Goal: Check status: Check status

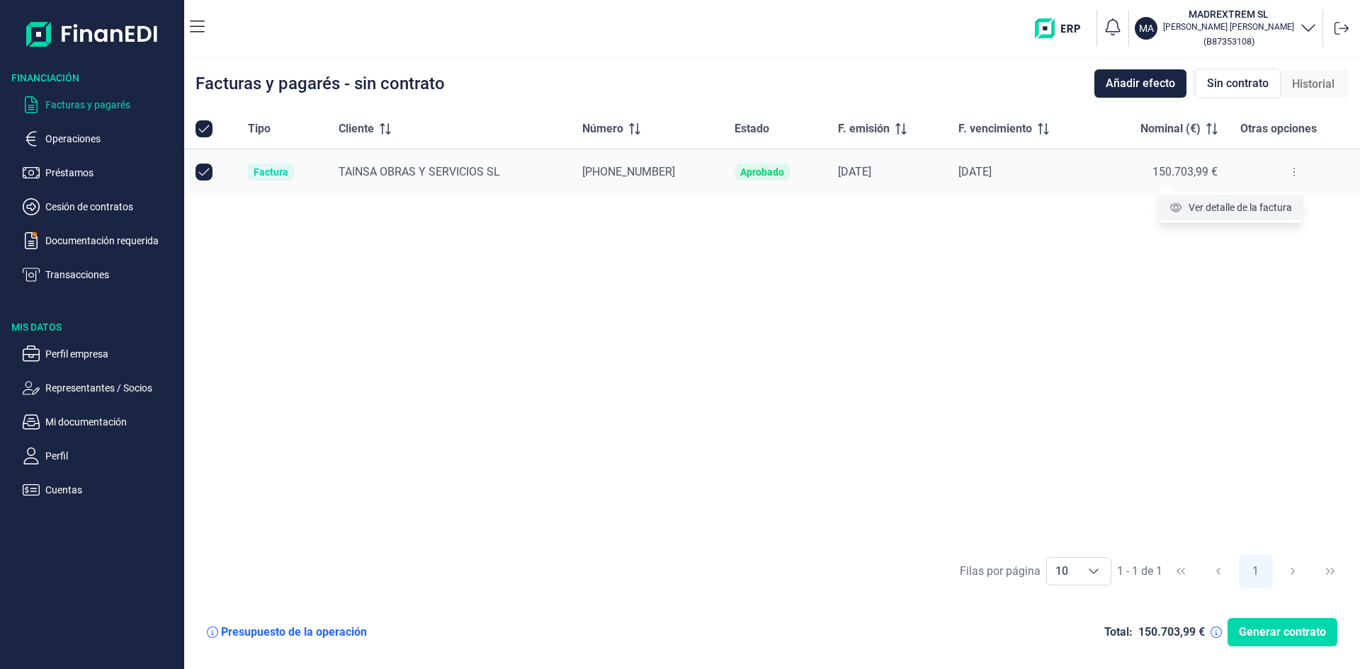
click at [1255, 210] on span "Ver detalle de la factura" at bounding box center [1239, 207] width 103 height 14
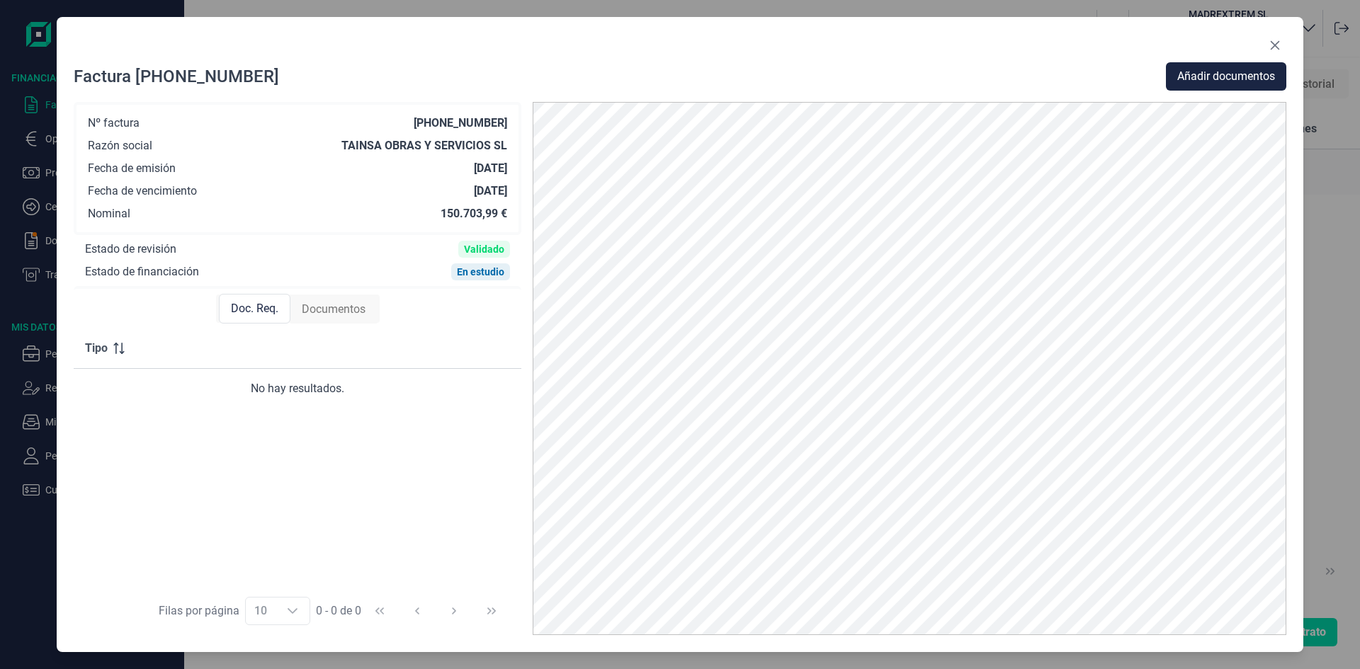
click at [338, 312] on span "Documentos" at bounding box center [334, 309] width 64 height 17
click at [251, 315] on span "Doc. Req." at bounding box center [253, 309] width 47 height 17
click at [1287, 46] on div "Factura [PHONE_NUMBER] Añadir documentos Nº factura [PHONE_NUMBER] Razón social…" at bounding box center [680, 335] width 1246 height 636
click at [1270, 41] on icon "Close" at bounding box center [1274, 44] width 9 height 9
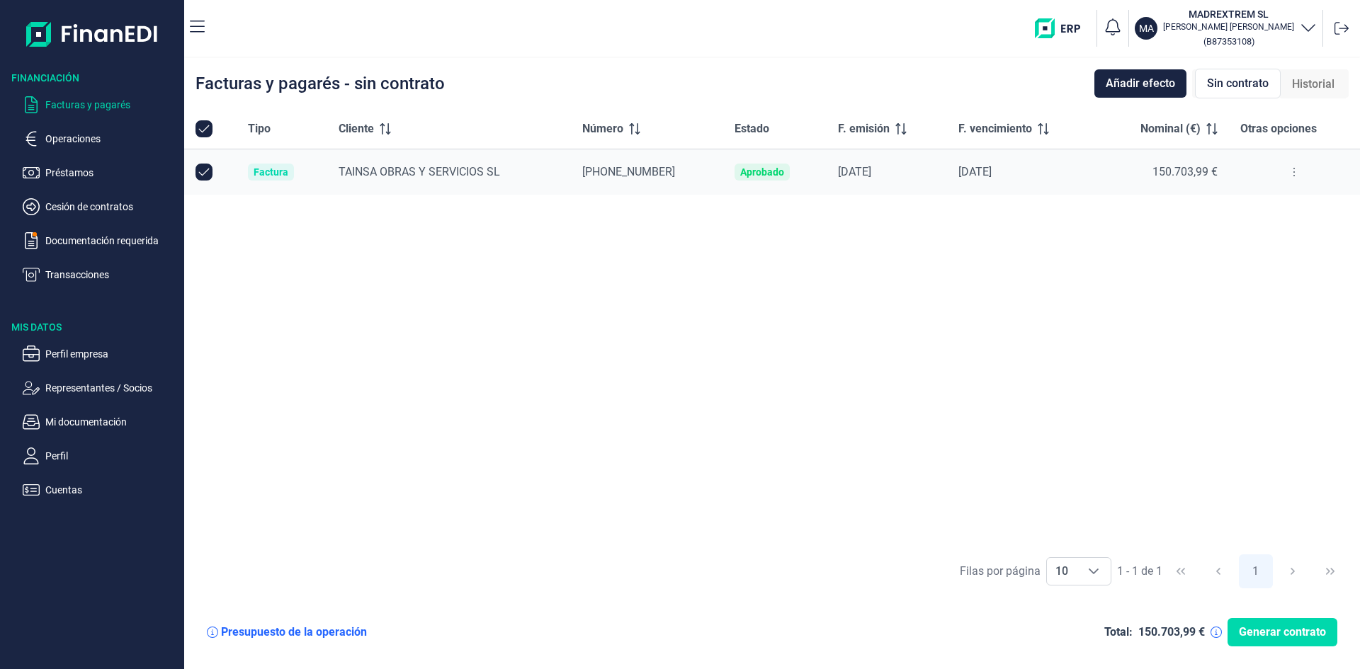
click at [401, 164] on div "TAINSA OBRAS Y SERVICIOS SL" at bounding box center [448, 172] width 221 height 17
click at [1189, 175] on span "150.703,99 €" at bounding box center [1184, 171] width 65 height 13
click at [1292, 170] on icon at bounding box center [1293, 171] width 3 height 11
click at [1195, 199] on li "Ver detalle de la factura" at bounding box center [1230, 207] width 146 height 25
click at [103, 236] on p "Documentación requerida" at bounding box center [111, 240] width 133 height 17
